Goal: Information Seeking & Learning: Learn about a topic

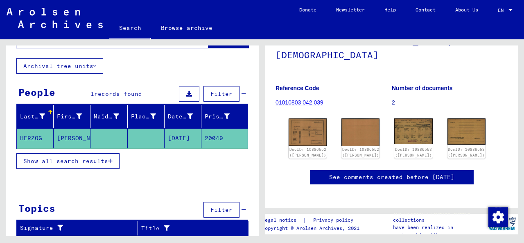
scroll to position [72, 0]
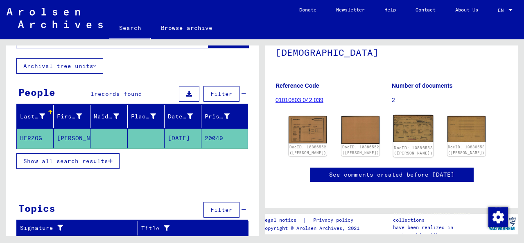
click at [403, 122] on img at bounding box center [413, 128] width 40 height 27
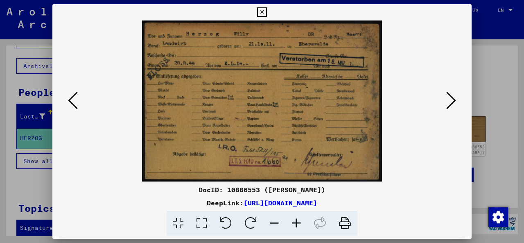
click at [70, 105] on icon at bounding box center [73, 100] width 10 height 20
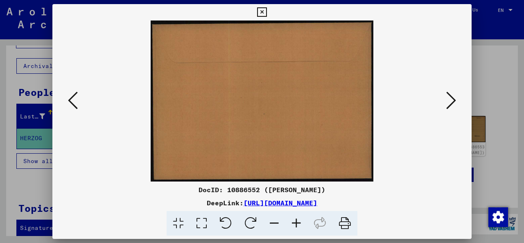
click at [74, 100] on icon at bounding box center [73, 100] width 10 height 20
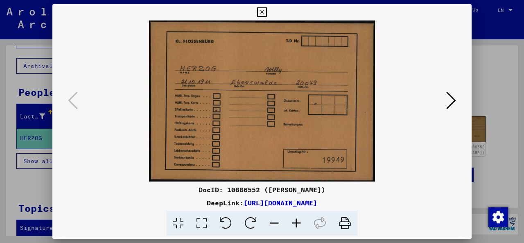
click at [453, 103] on icon at bounding box center [451, 100] width 10 height 20
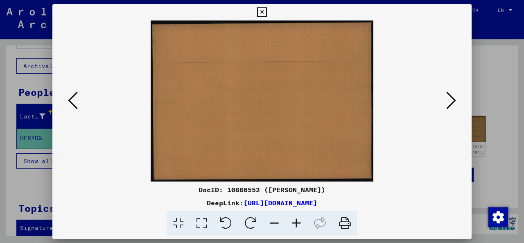
click at [453, 103] on icon at bounding box center [451, 100] width 10 height 20
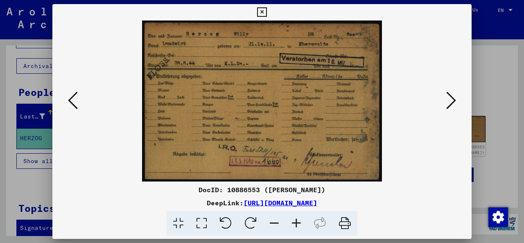
click at [170, 62] on img at bounding box center [261, 100] width 363 height 161
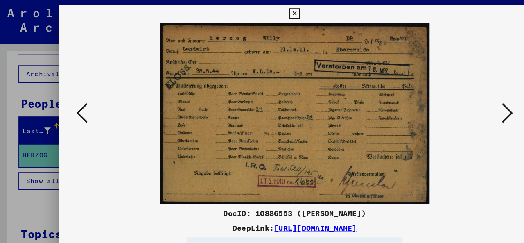
click at [260, 14] on icon at bounding box center [261, 12] width 9 height 10
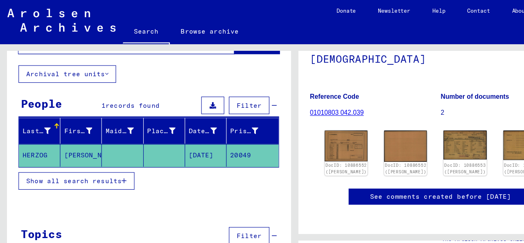
type input "**********"
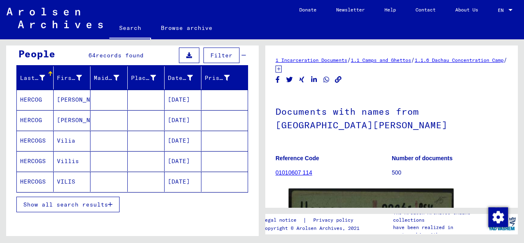
scroll to position [77, 0]
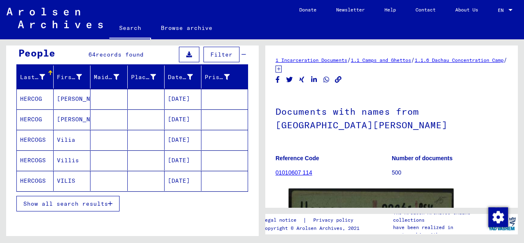
click at [101, 201] on span "Show all search results" at bounding box center [65, 203] width 85 height 7
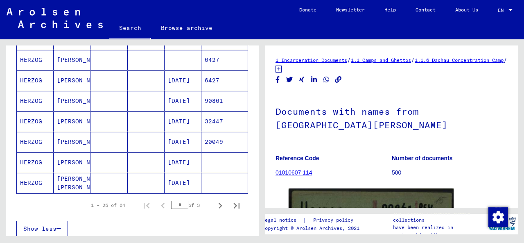
scroll to position [487, 0]
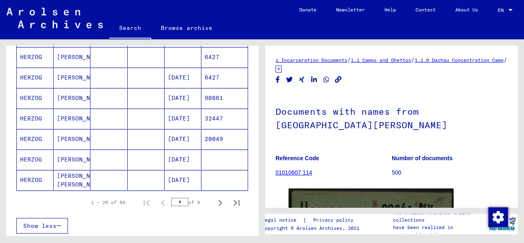
click at [153, 158] on mat-cell at bounding box center [146, 159] width 37 height 20
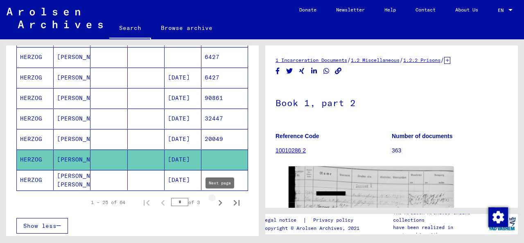
click at [220, 203] on icon "Next page" at bounding box center [221, 203] width 4 height 6
type input "*"
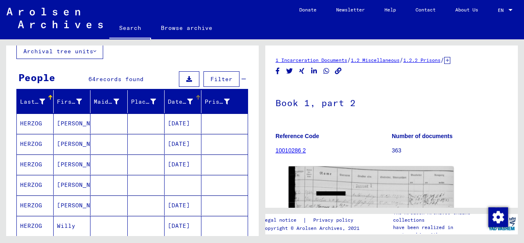
scroll to position [59, 0]
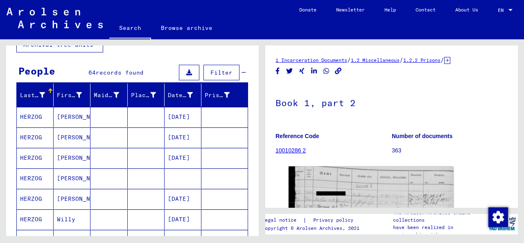
click at [156, 135] on mat-cell at bounding box center [146, 137] width 37 height 20
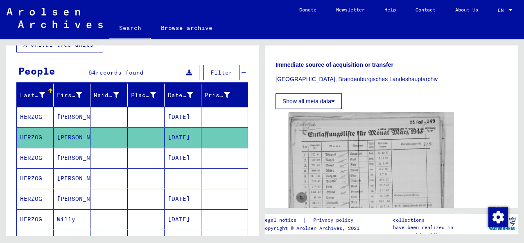
scroll to position [199, 0]
